Goal: Transaction & Acquisition: Purchase product/service

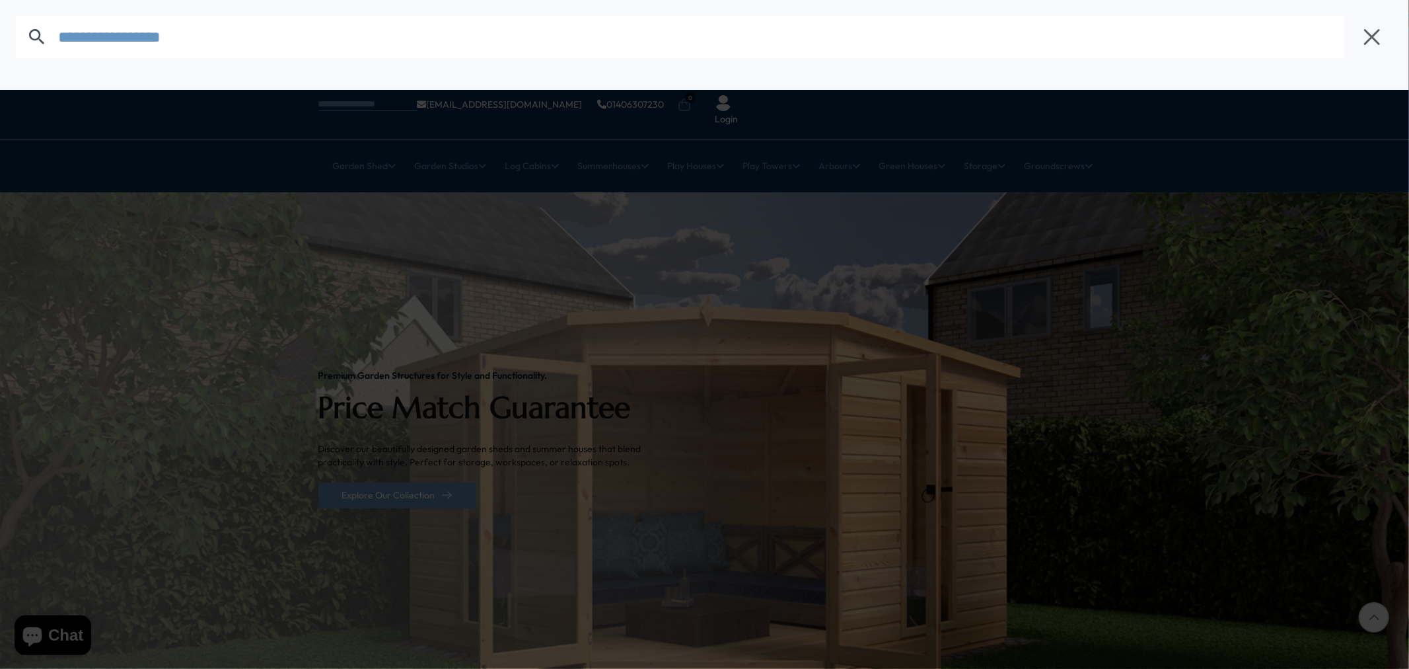
type input "****"
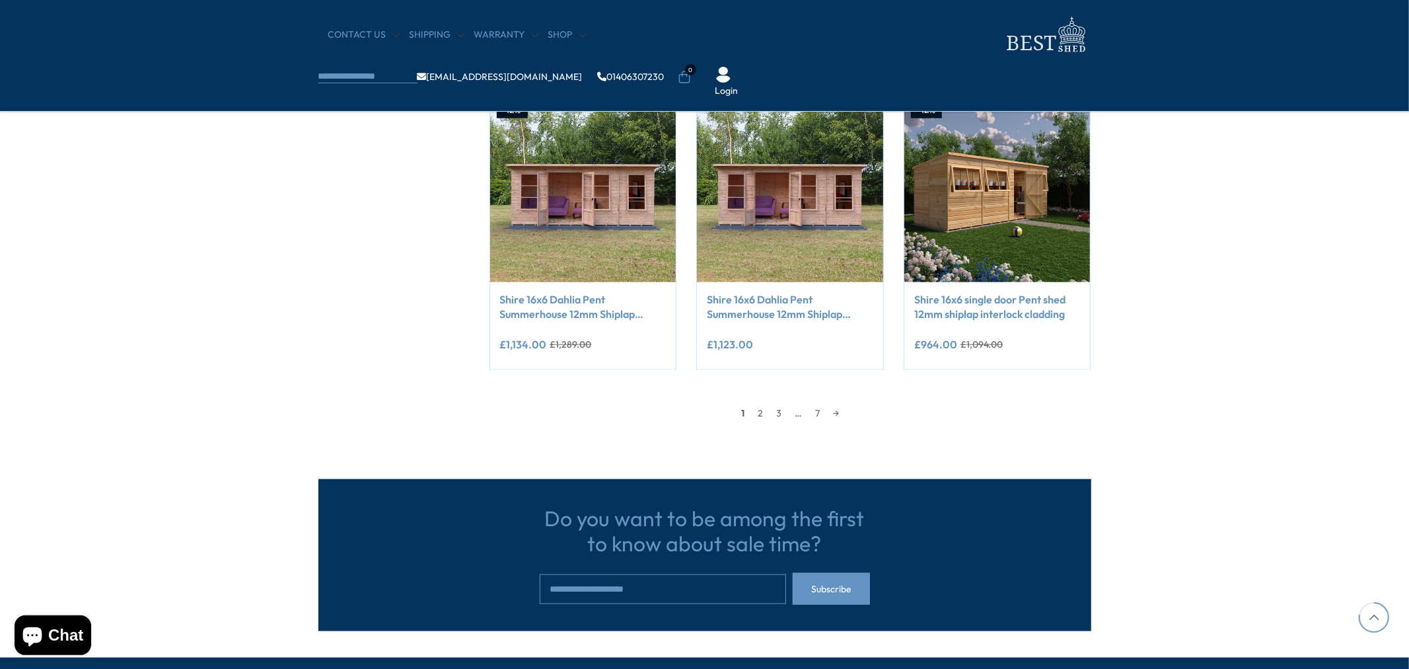
scroll to position [1174, 0]
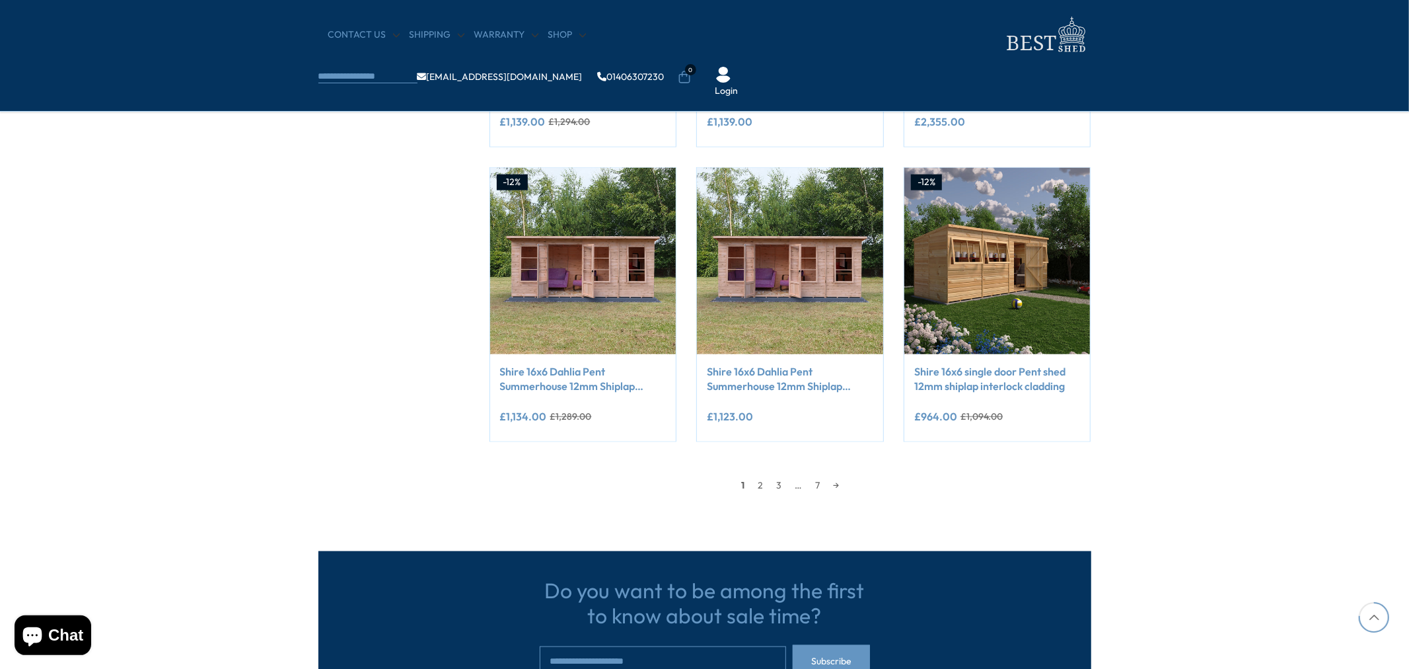
click at [974, 280] on img at bounding box center [998, 261] width 186 height 186
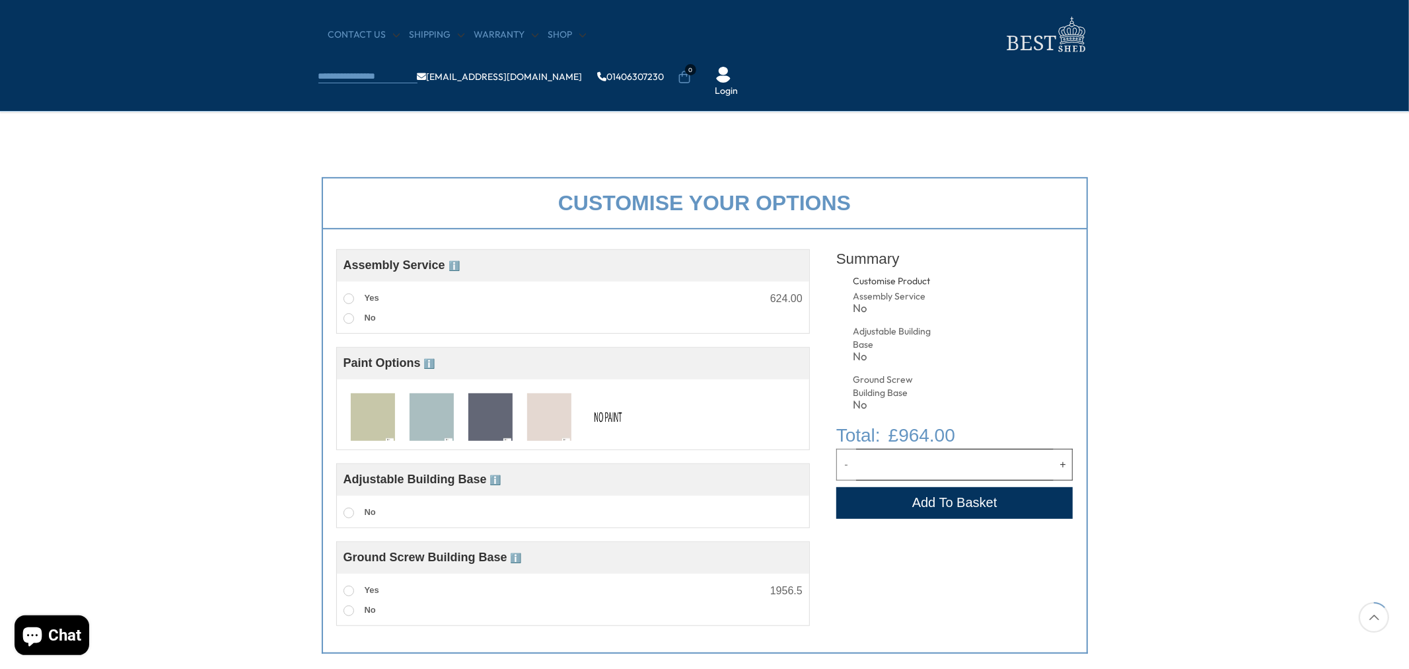
scroll to position [513, 0]
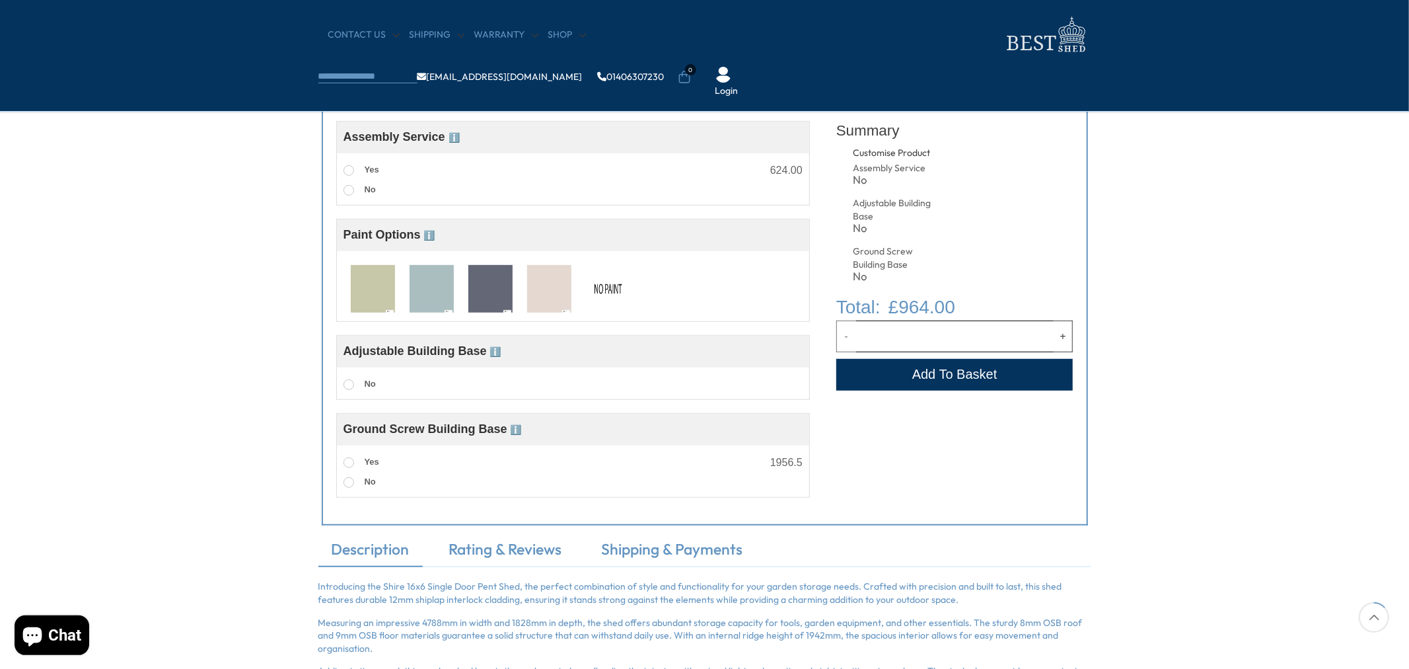
click at [993, 377] on button "Add to Cart" at bounding box center [955, 375] width 237 height 32
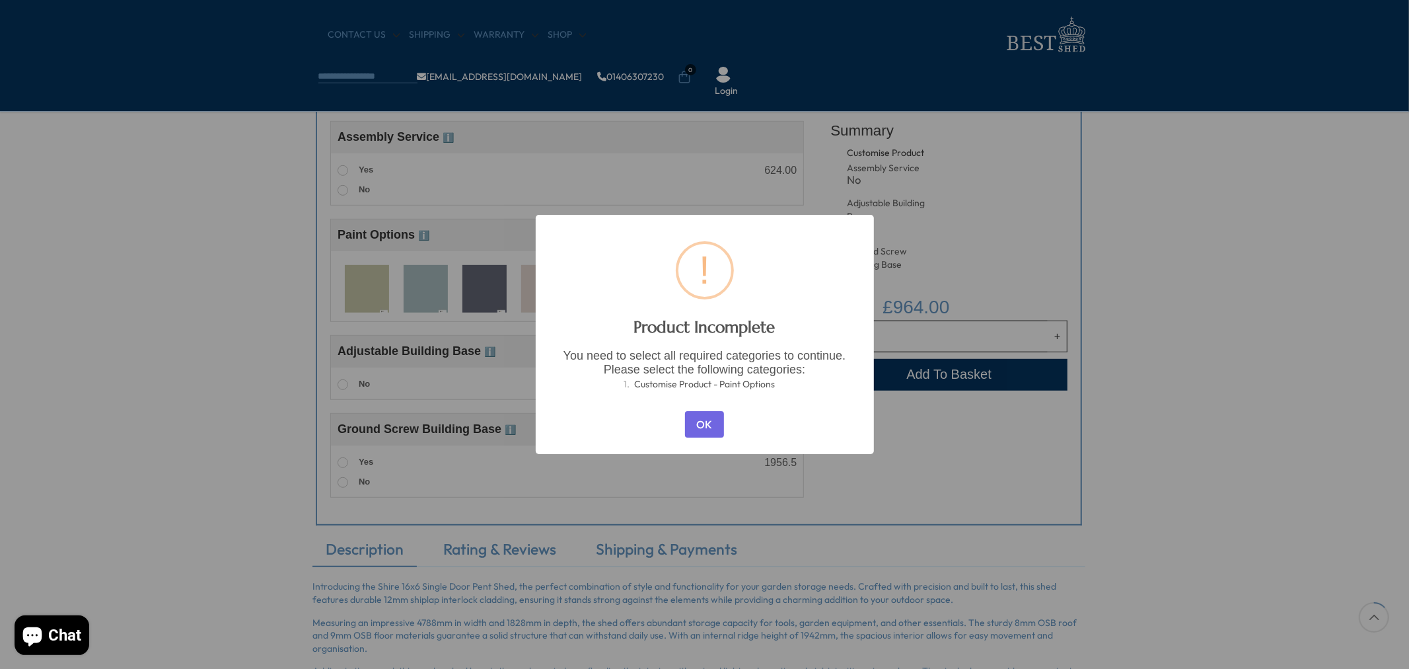
click at [690, 422] on button "OK" at bounding box center [704, 424] width 39 height 26
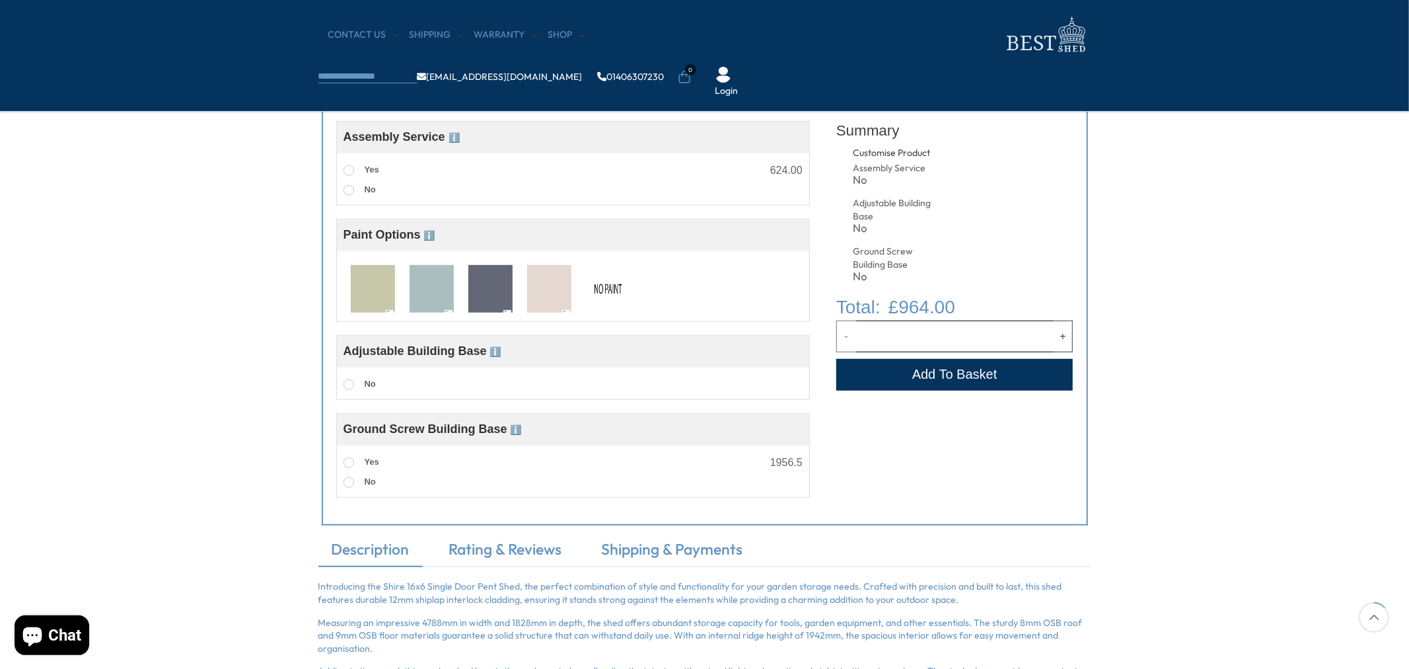
click at [604, 288] on img at bounding box center [608, 289] width 44 height 49
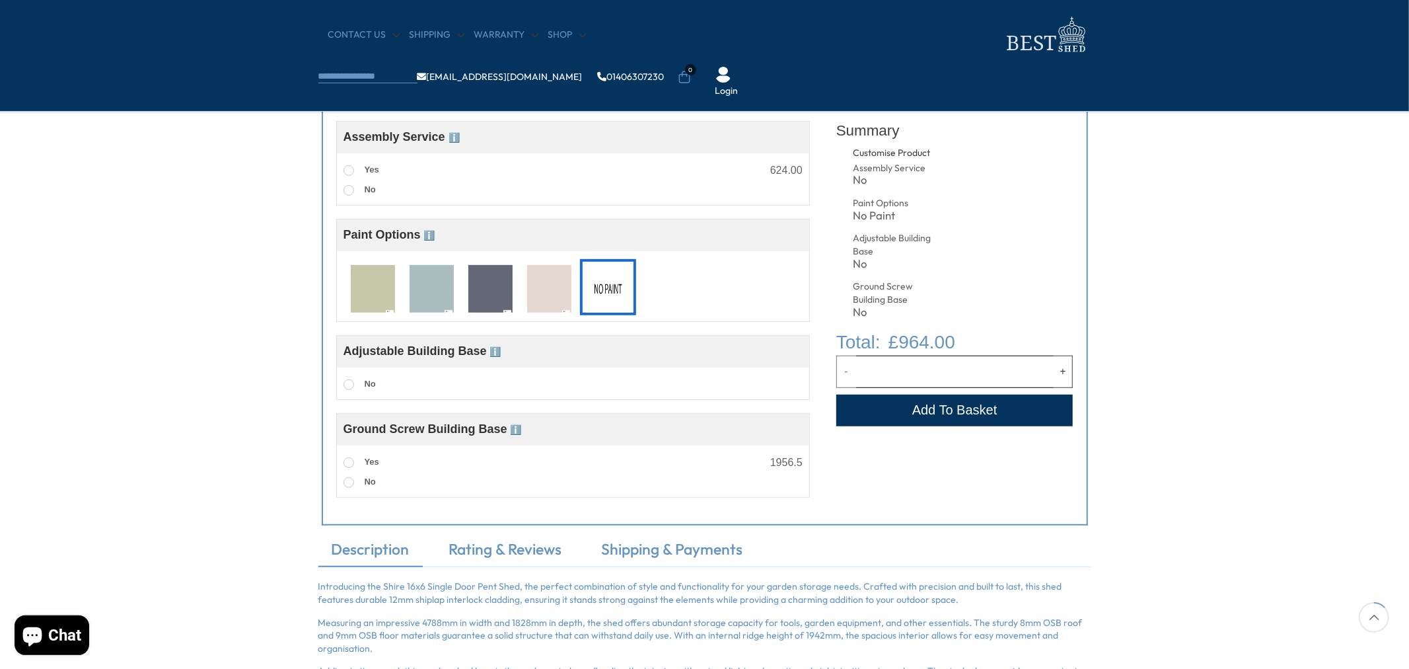
click at [968, 416] on button "Add to Cart" at bounding box center [955, 410] width 237 height 32
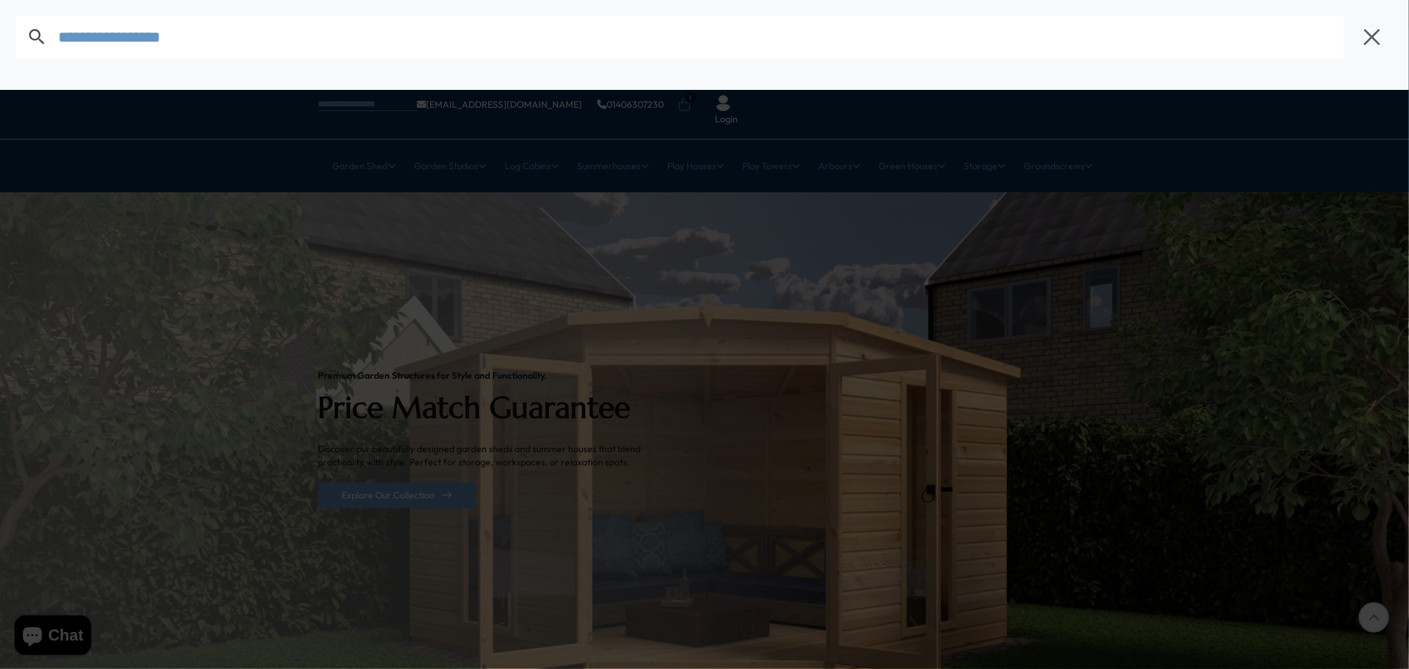
type input "******"
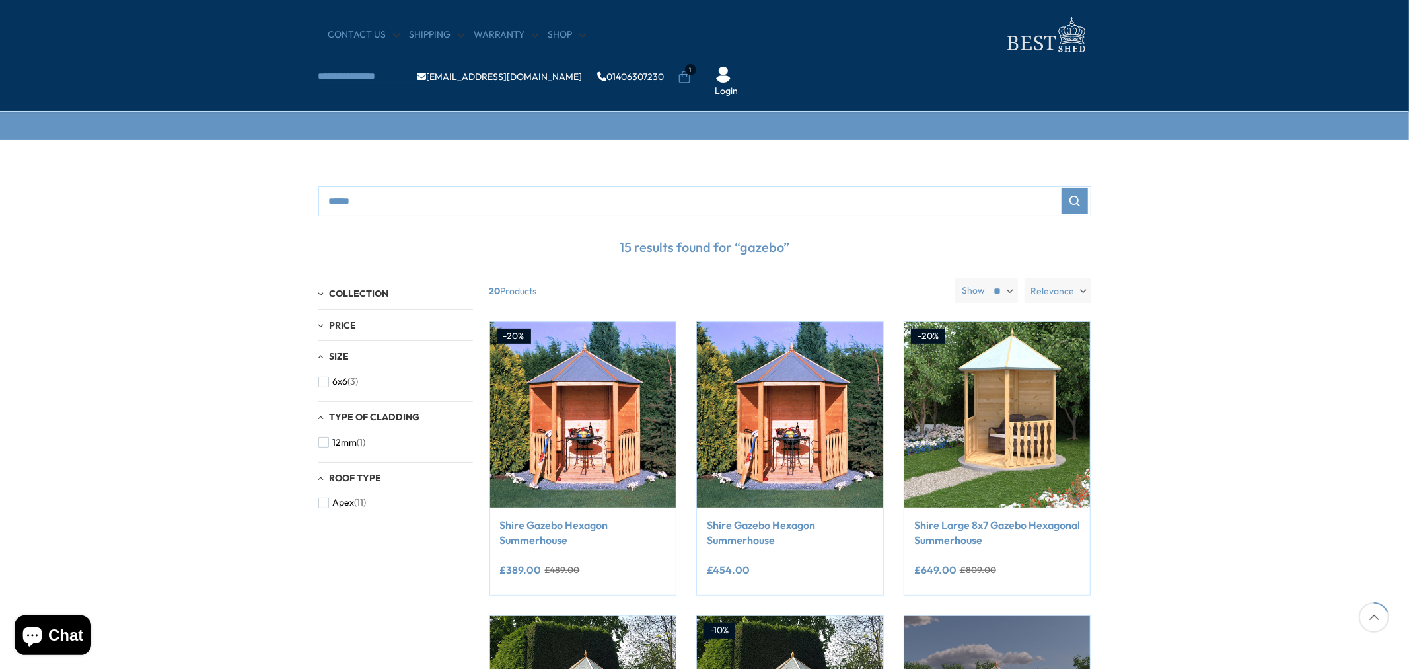
scroll to position [293, 0]
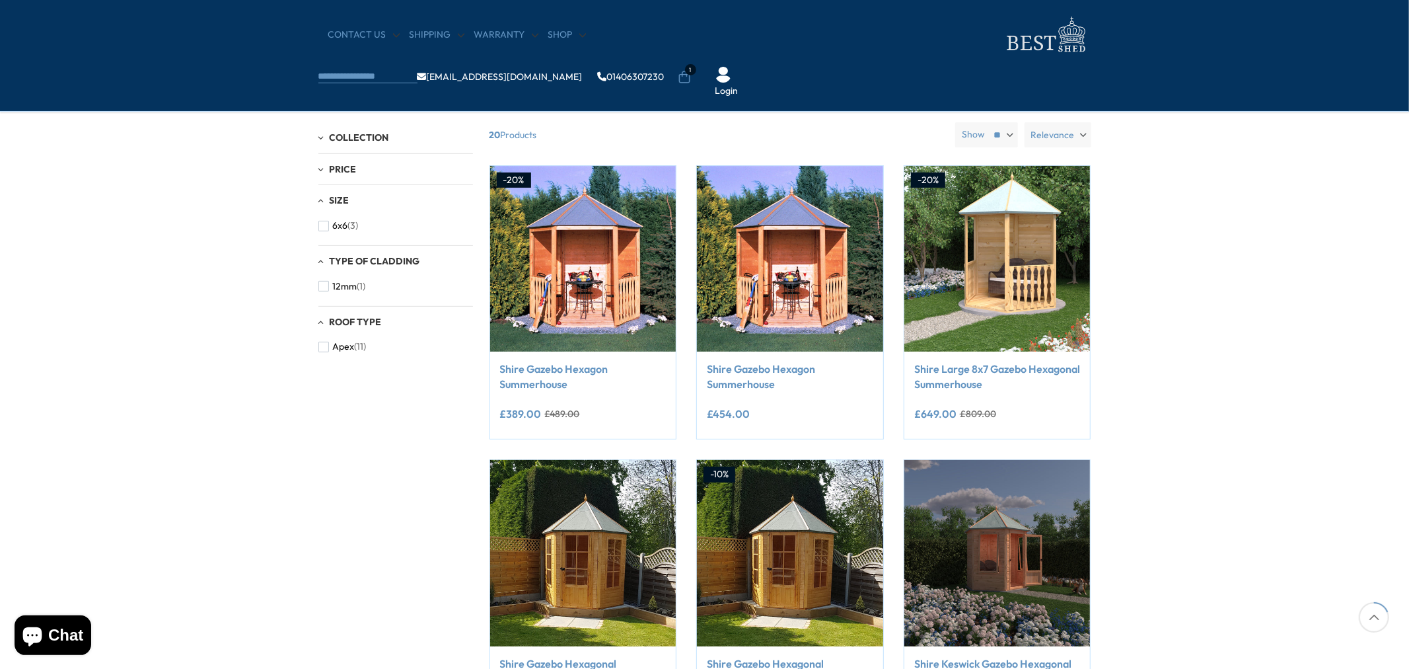
click at [623, 254] on img at bounding box center [583, 259] width 186 height 186
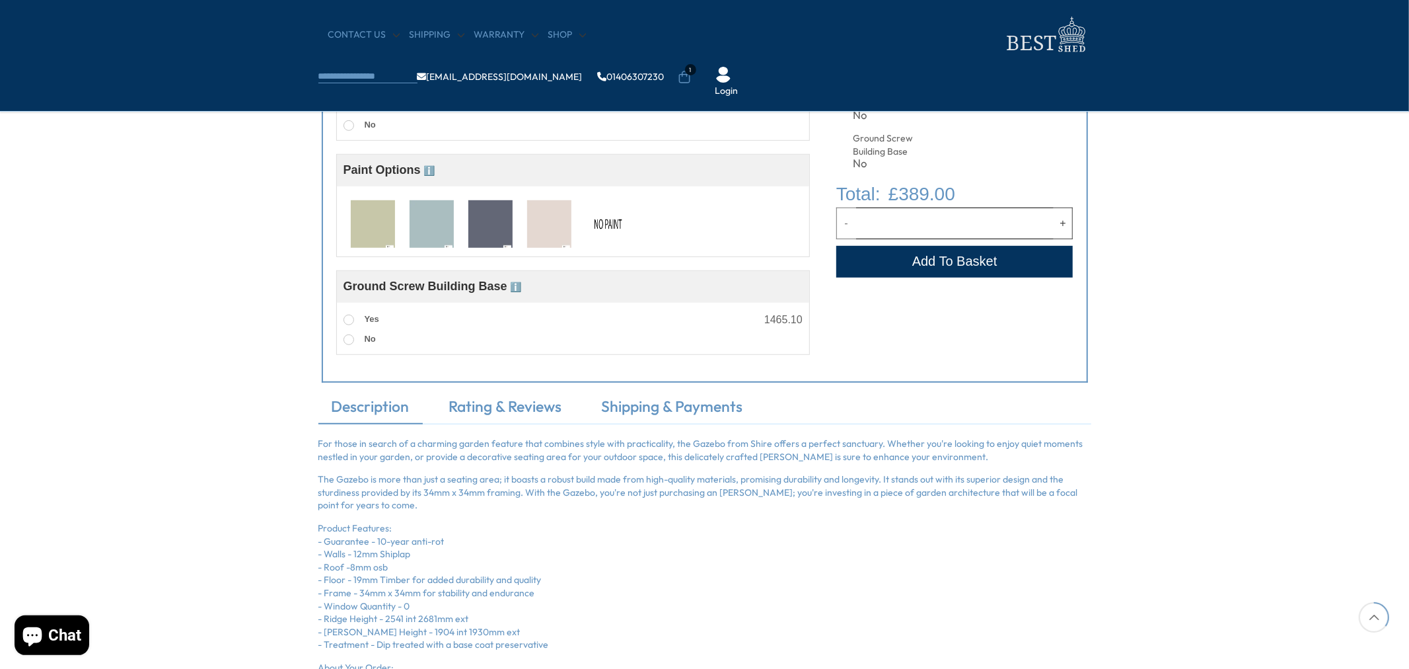
scroll to position [587, 0]
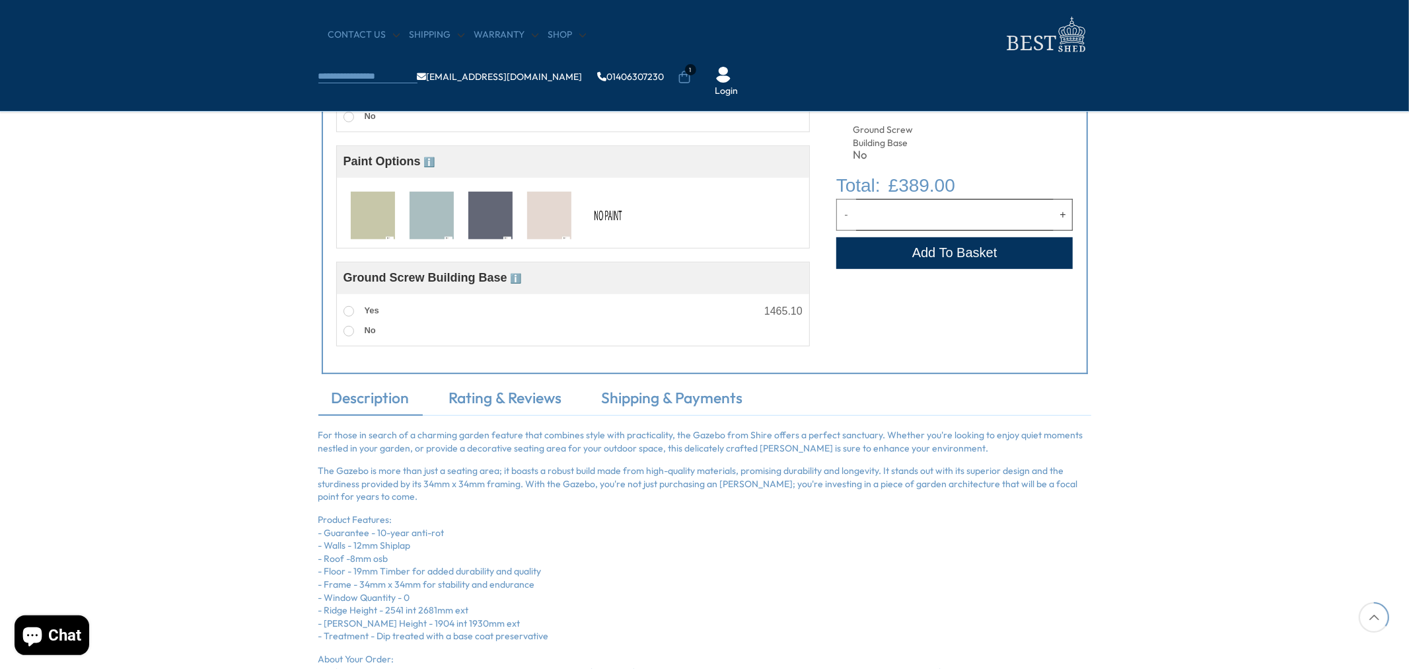
click at [957, 256] on button "Add to Cart" at bounding box center [955, 253] width 237 height 32
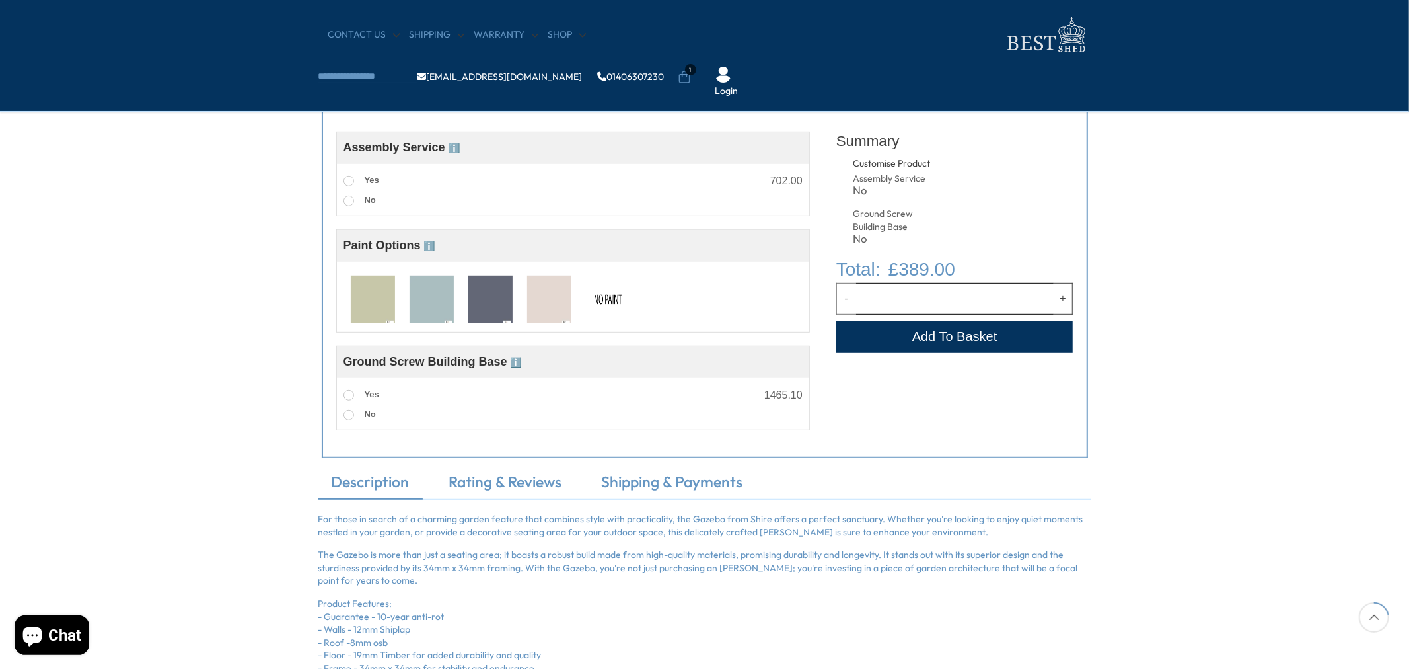
scroll to position [513, 0]
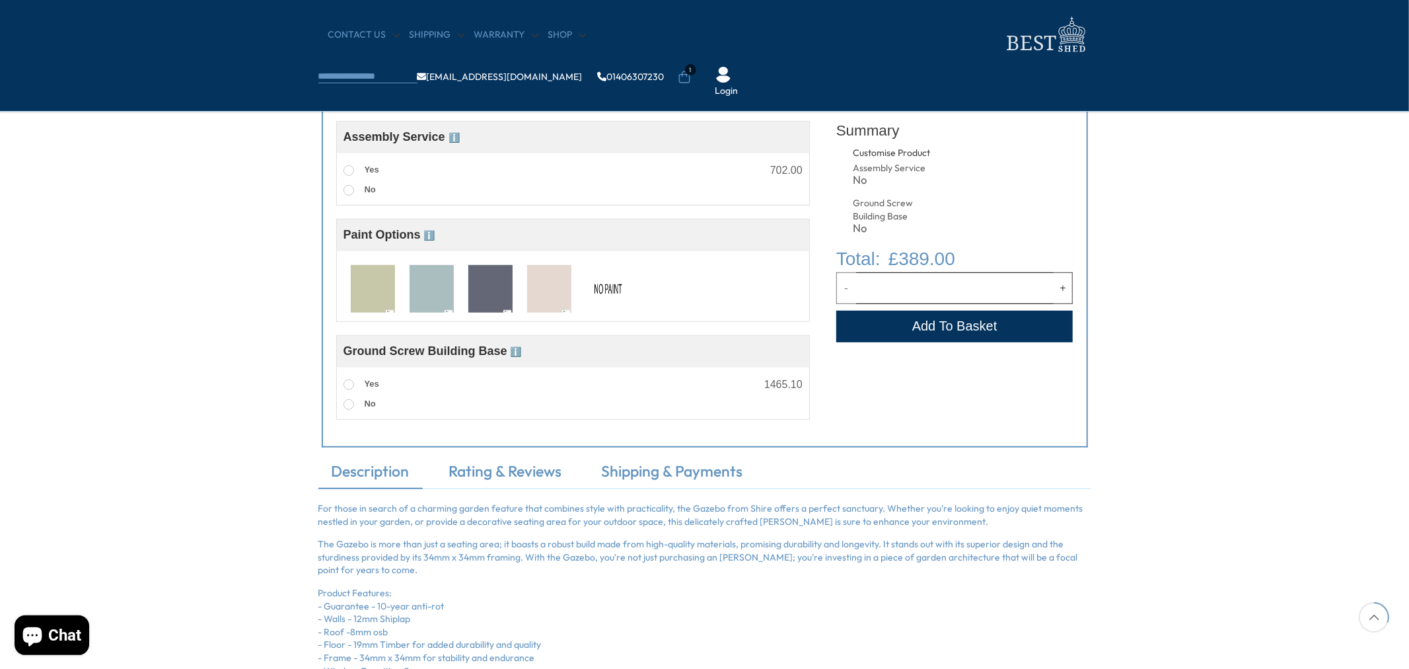
click at [971, 334] on button "Add to Cart" at bounding box center [955, 327] width 237 height 32
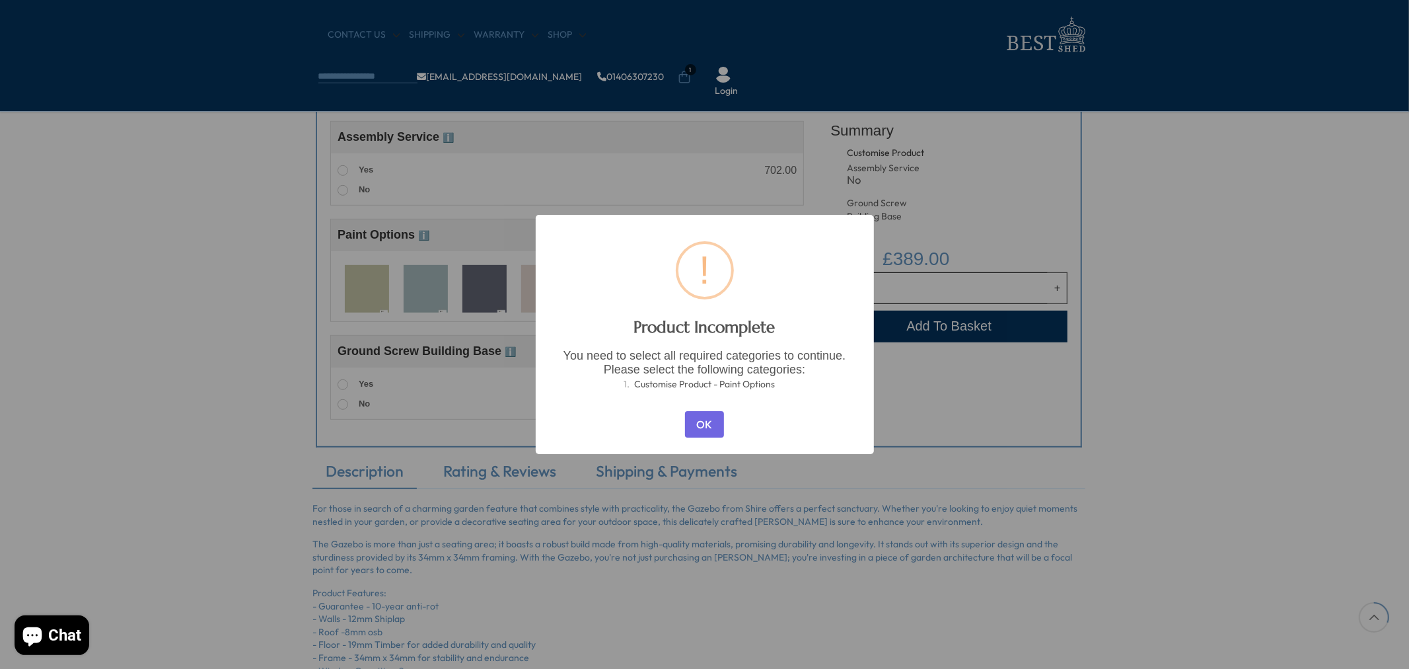
click at [714, 421] on button "OK" at bounding box center [704, 424] width 39 height 26
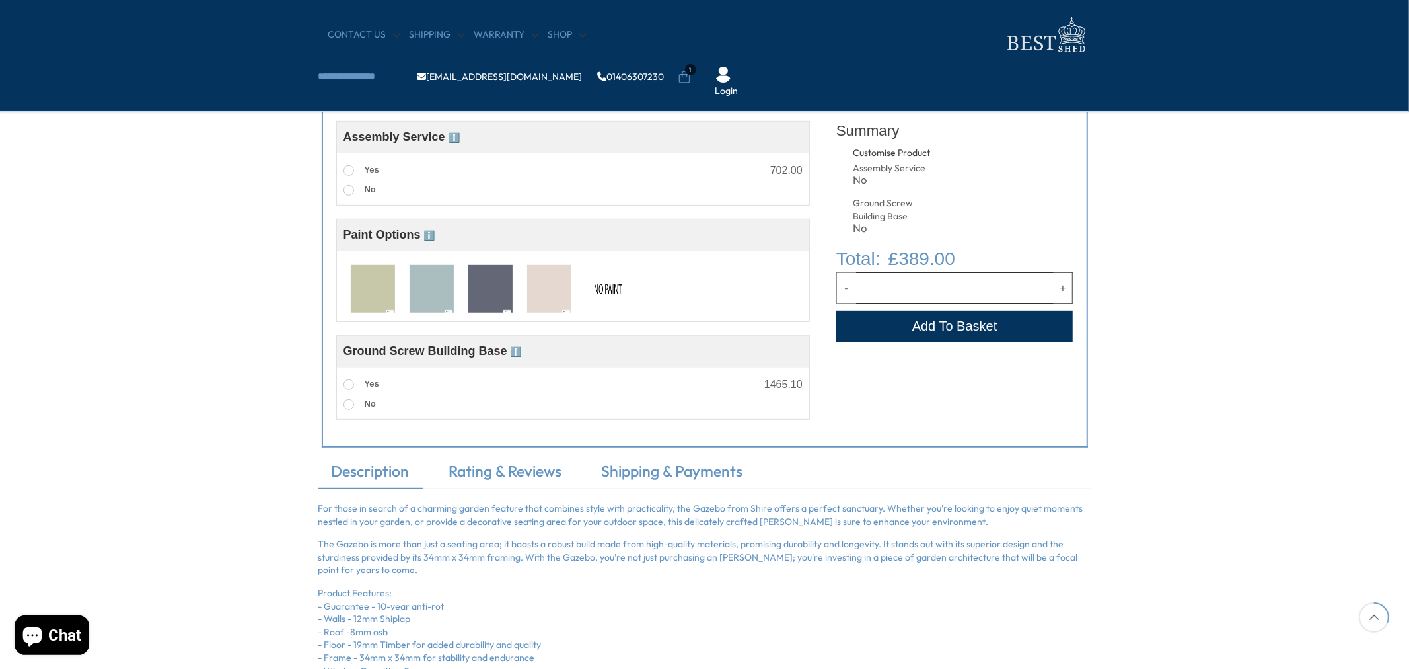
click at [1409, 178] on div "Customise your options Customise Product Assembly Service ℹ️ Assembly Service C…" at bounding box center [704, 248] width 1409 height 425
click at [954, 325] on button "Add to Cart" at bounding box center [955, 327] width 237 height 32
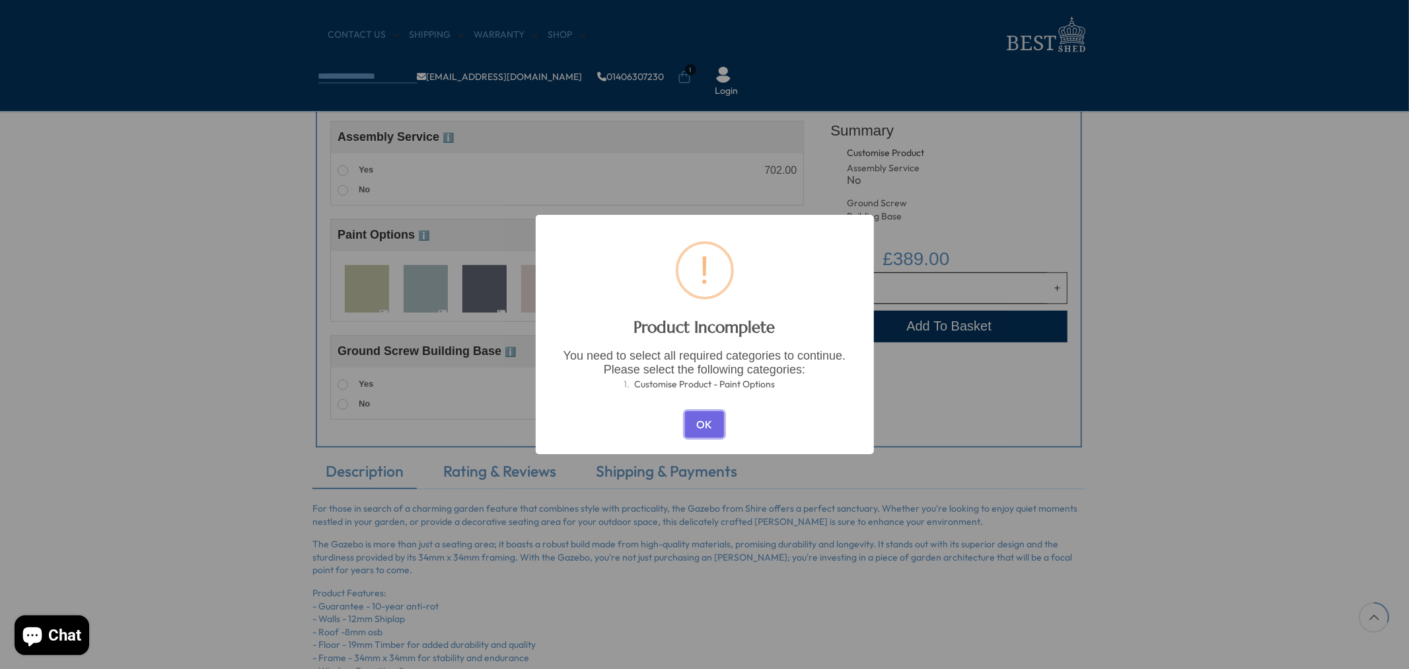
click at [699, 416] on button "OK" at bounding box center [704, 424] width 39 height 26
